Goal: Task Accomplishment & Management: Manage account settings

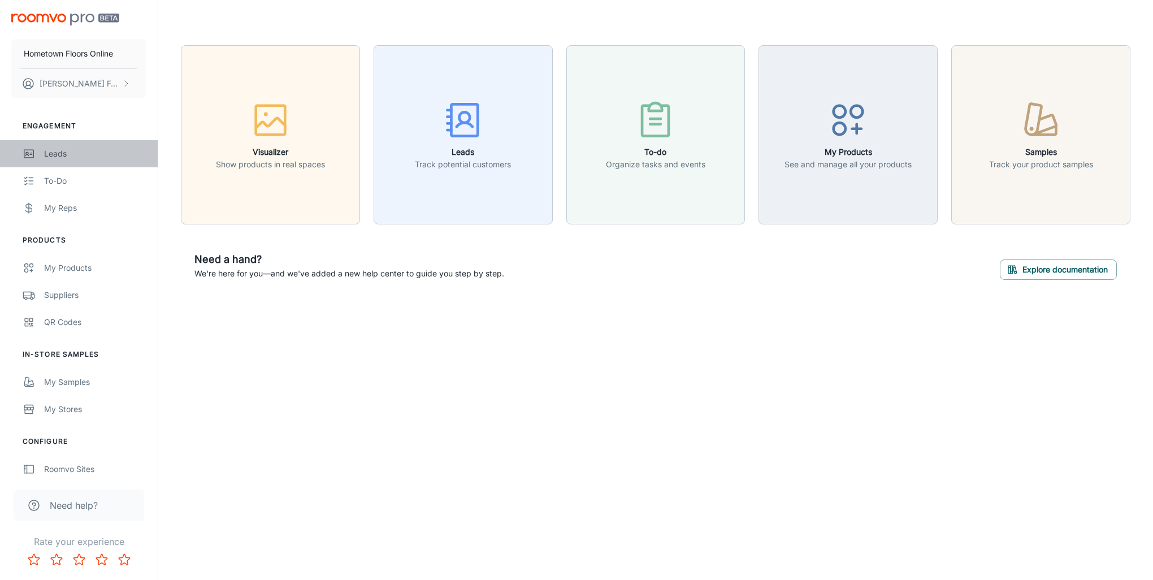
click at [63, 155] on div "Leads" at bounding box center [95, 154] width 102 height 12
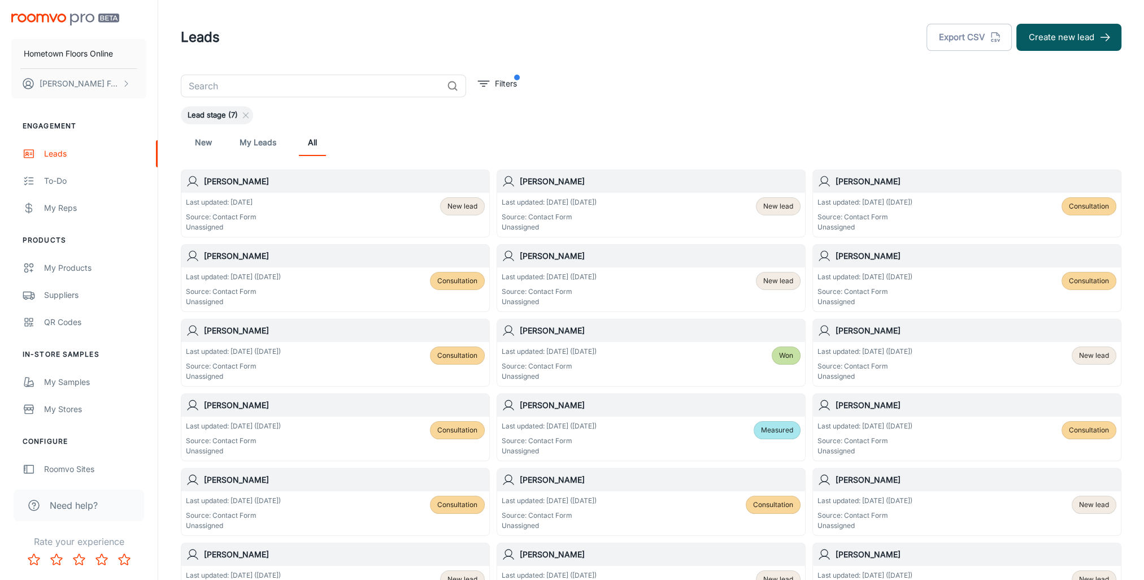
click at [454, 205] on span "New lead" at bounding box center [463, 206] width 30 height 10
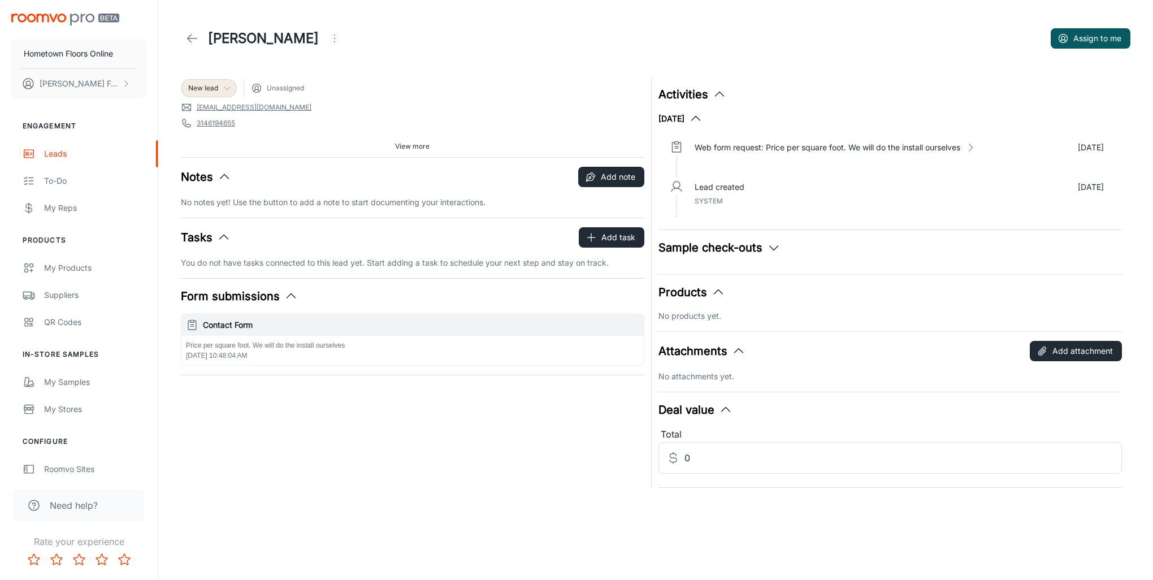
click at [219, 90] on div "New lead" at bounding box center [208, 88] width 41 height 10
click at [228, 155] on li "Consultation" at bounding box center [221, 152] width 80 height 20
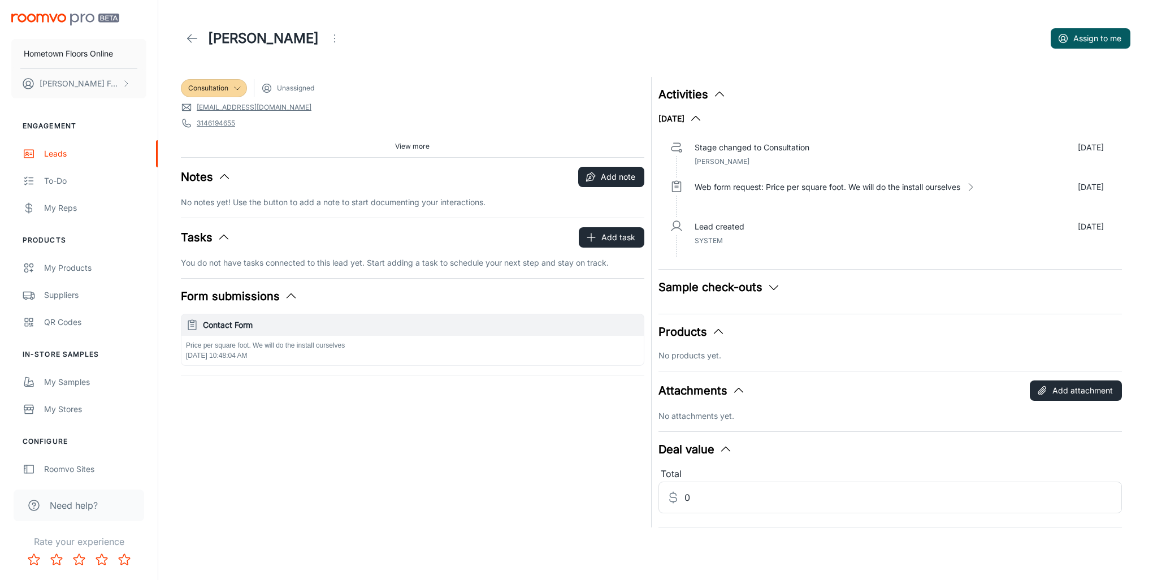
click at [197, 35] on icon at bounding box center [192, 39] width 14 height 14
